Goal: Transaction & Acquisition: Purchase product/service

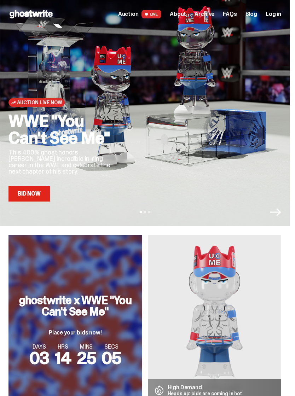
click at [26, 189] on link "Bid Now" at bounding box center [28, 194] width 41 height 16
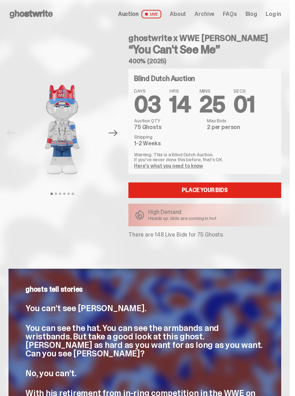
click at [251, 188] on link "Place your Bids" at bounding box center [204, 190] width 153 height 16
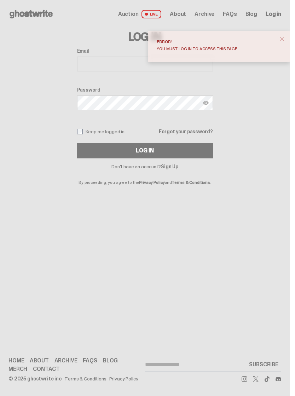
click at [288, 45] on button "close" at bounding box center [281, 39] width 13 height 13
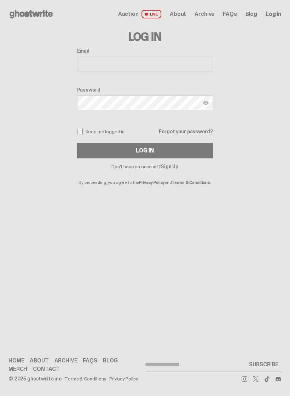
click at [179, 62] on input "Email" at bounding box center [145, 64] width 136 height 15
type input "*"
click at [176, 169] on link "Sign Up" at bounding box center [169, 166] width 17 height 6
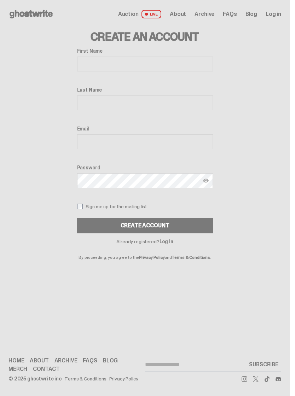
click at [154, 70] on input "First Name" at bounding box center [145, 64] width 136 height 15
click at [156, 64] on input "First Name" at bounding box center [145, 64] width 136 height 15
type input "*****"
click at [88, 101] on input "Last Name" at bounding box center [145, 102] width 136 height 15
type input "******"
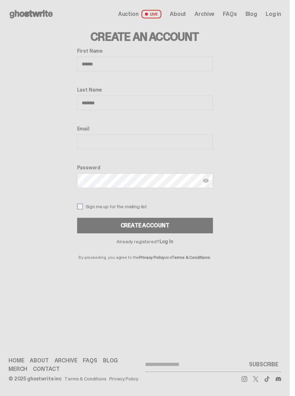
click at [88, 149] on input "Email" at bounding box center [145, 141] width 136 height 15
type input "**********"
click at [91, 226] on button "Create Account" at bounding box center [145, 226] width 136 height 16
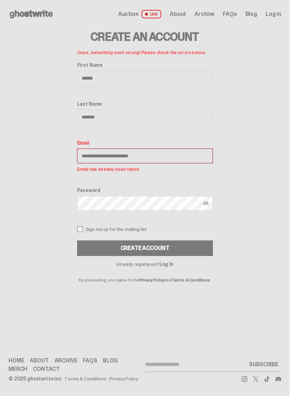
click at [282, 23] on div "Open main menu Home Auction LIVE About Archive FAQs Blog Log in" at bounding box center [145, 14] width 290 height 28
click at [280, 16] on span "Log in" at bounding box center [273, 14] width 16 height 6
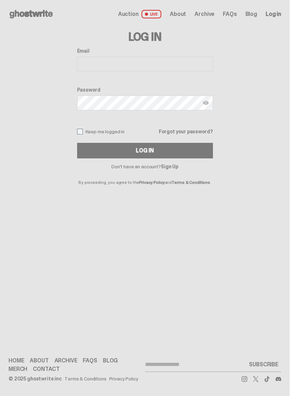
click at [97, 61] on input "Email" at bounding box center [145, 64] width 136 height 15
type input "**********"
click at [88, 154] on button "Log In" at bounding box center [145, 151] width 136 height 16
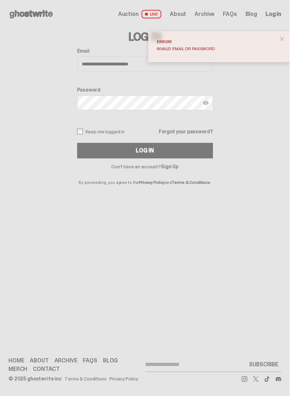
click at [92, 153] on button "Log In" at bounding box center [145, 151] width 136 height 16
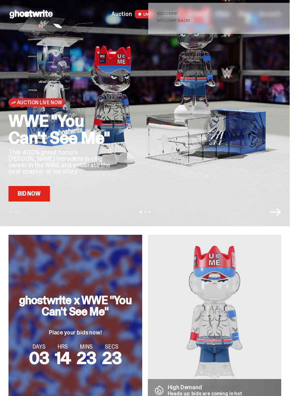
click at [23, 197] on link "Bid Now" at bounding box center [28, 194] width 41 height 16
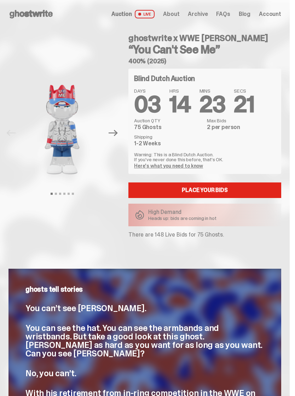
click at [243, 189] on link "Place your Bids" at bounding box center [204, 190] width 153 height 16
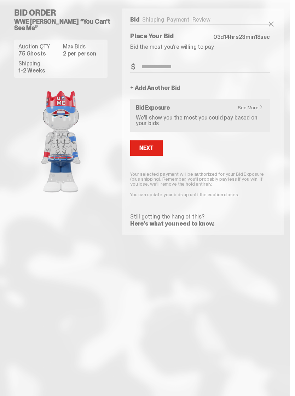
click at [199, 71] on input "Bid Amount" at bounding box center [200, 67] width 140 height 12
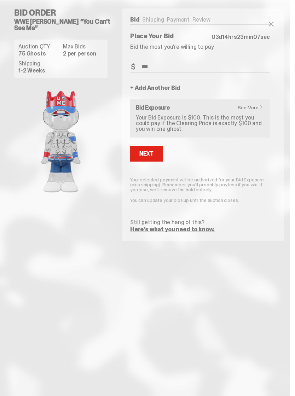
type input "***"
click at [158, 156] on button "Next" at bounding box center [146, 154] width 33 height 16
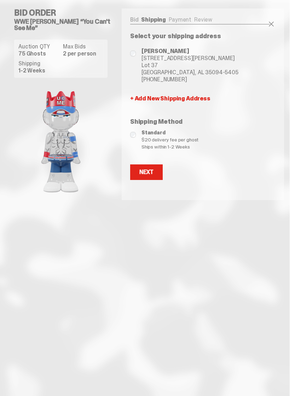
click at [156, 175] on button "Next" at bounding box center [146, 172] width 33 height 16
